Goal: Information Seeking & Learning: Learn about a topic

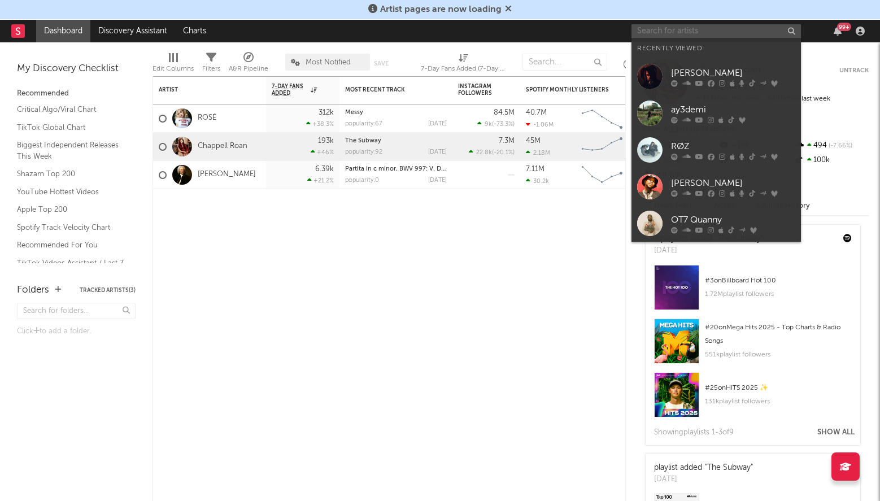
click at [729, 29] on input "text" at bounding box center [716, 31] width 169 height 14
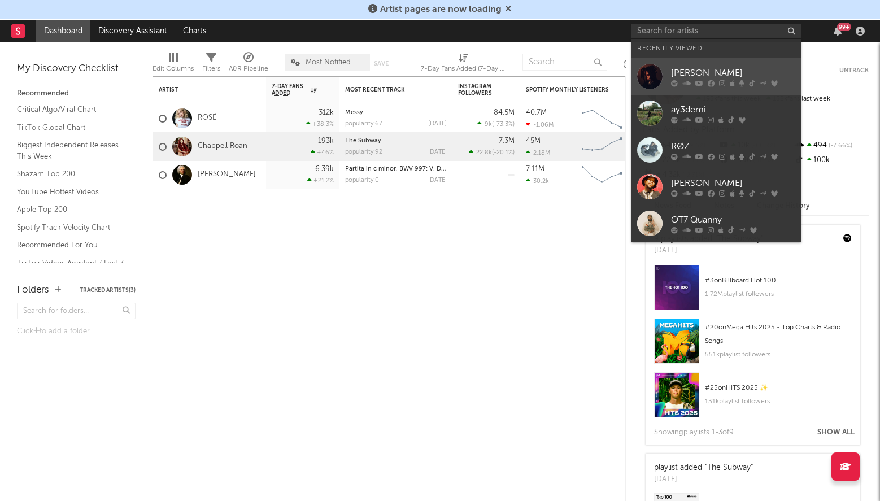
click at [702, 64] on link "[PERSON_NAME]" at bounding box center [716, 76] width 169 height 37
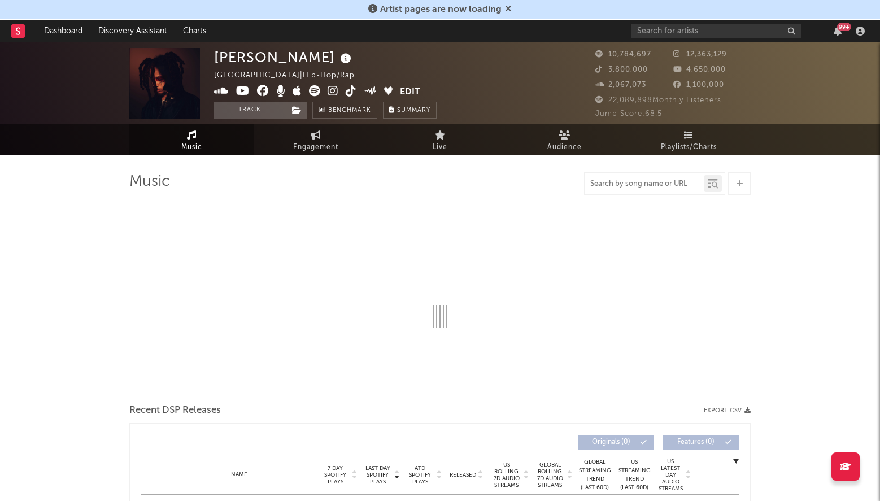
click at [645, 187] on input "text" at bounding box center [644, 184] width 119 height 9
type input "fo"
select select "6m"
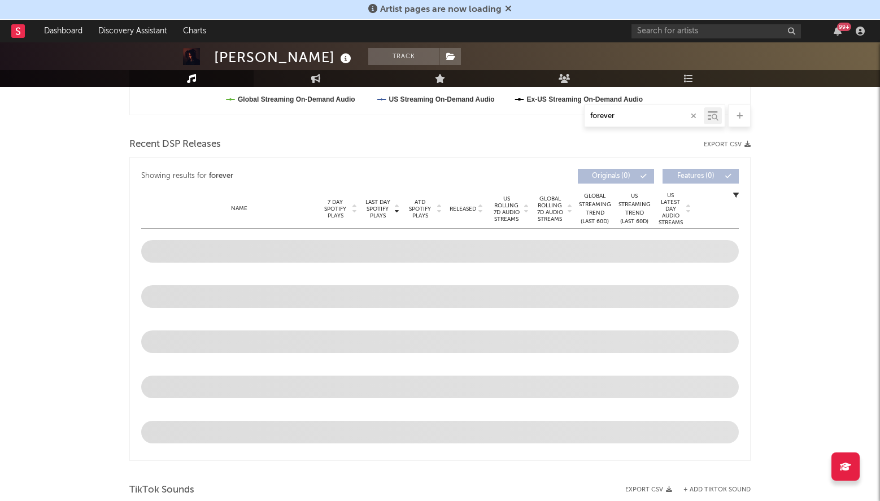
scroll to position [357, 0]
type input "forever"
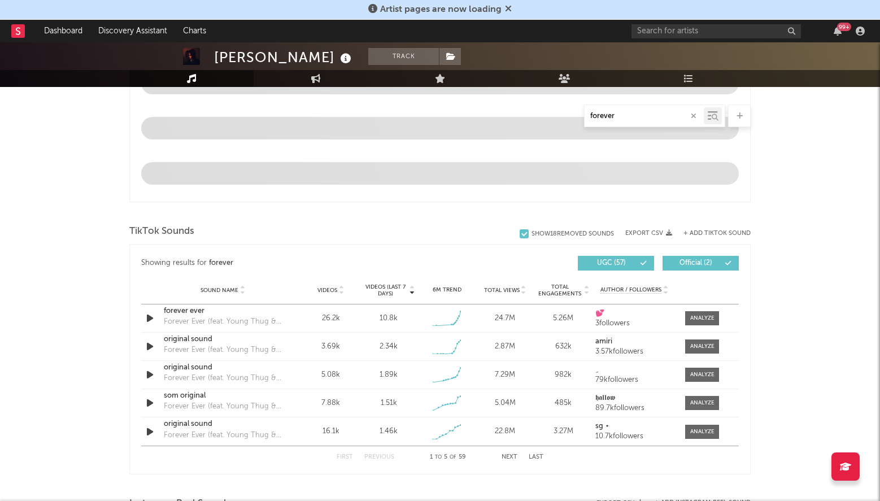
scroll to position [615, 0]
